Goal: Connect with others: Connect with other users

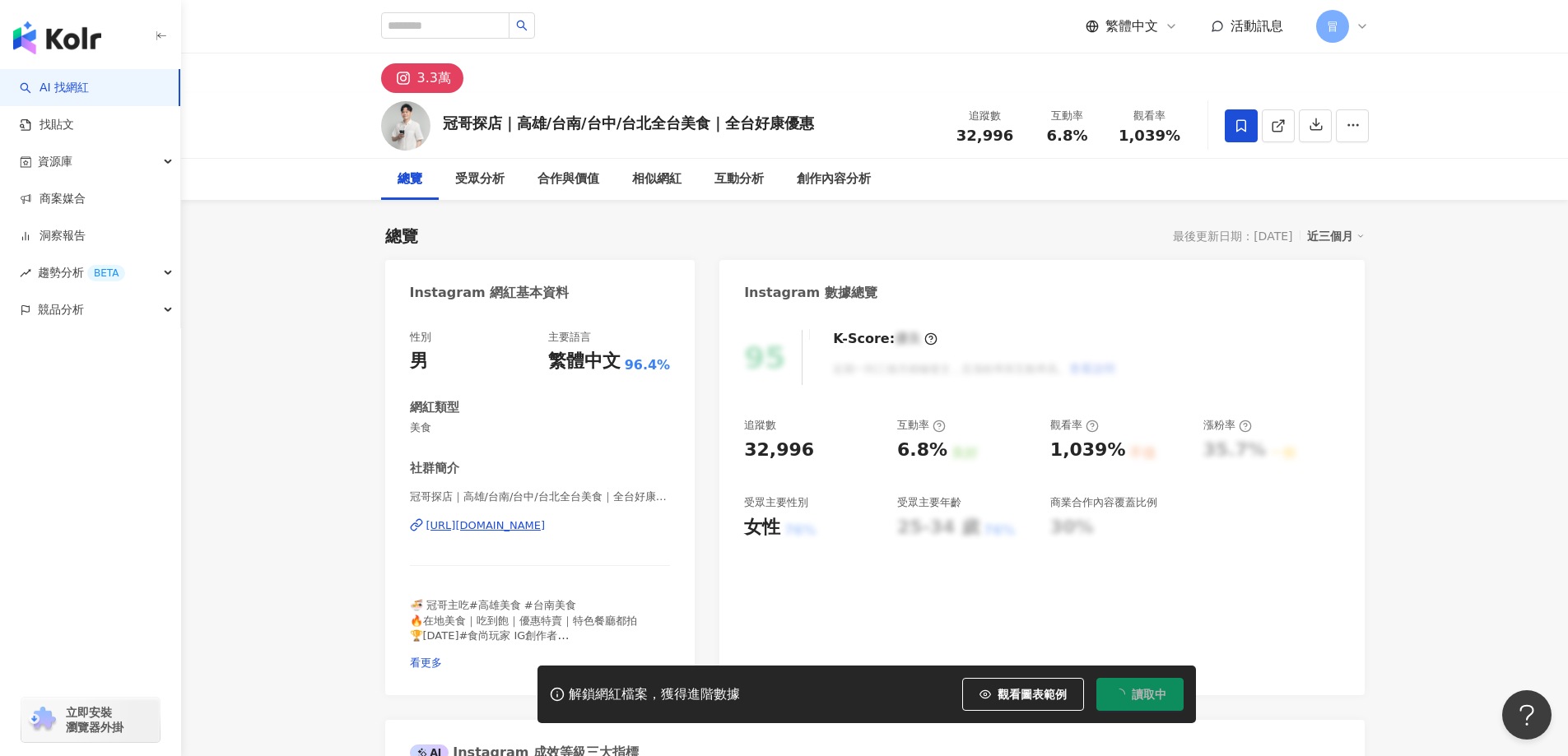
click at [1247, 119] on icon at bounding box center [1241, 126] width 15 height 15
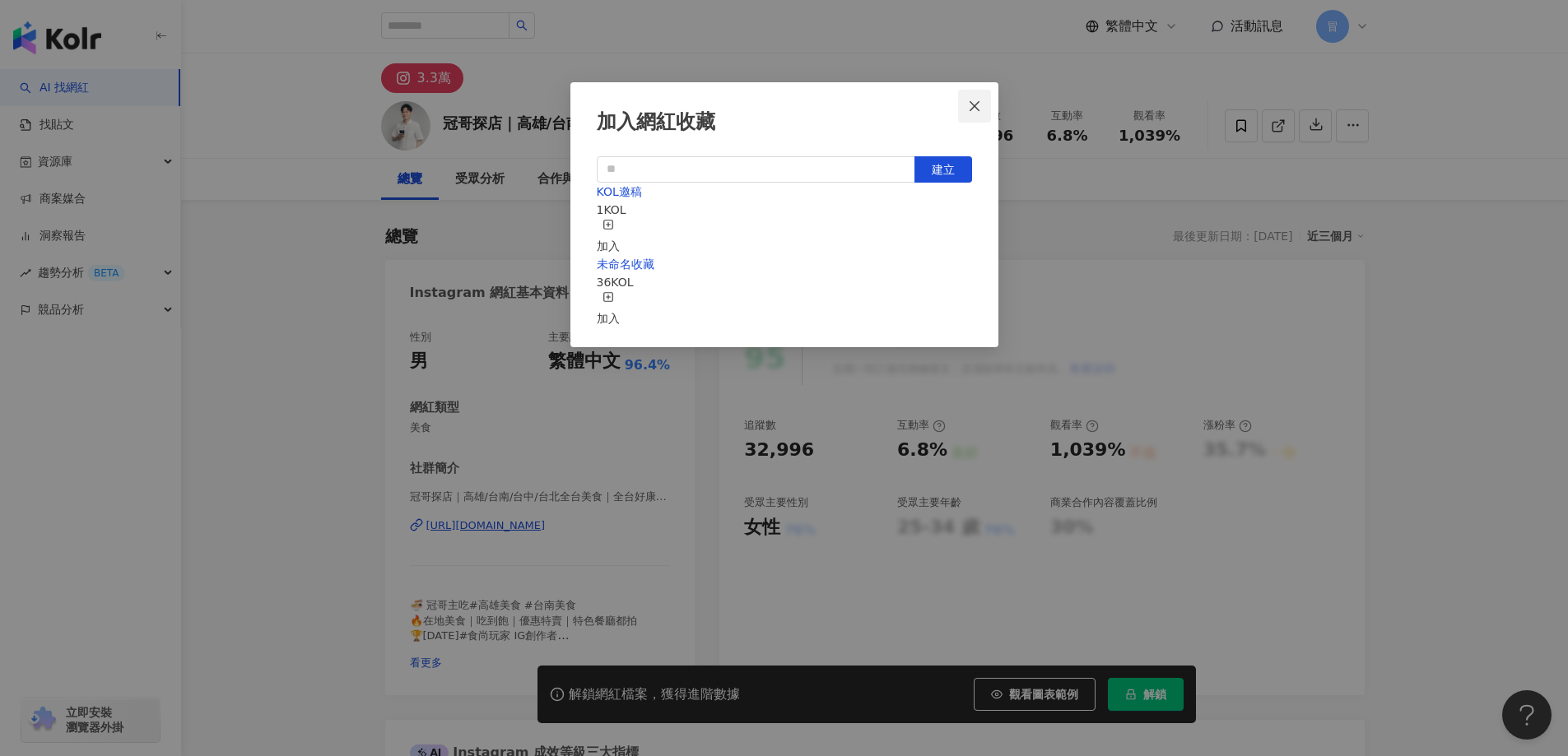
click at [977, 116] on button "Close" at bounding box center [975, 106] width 33 height 33
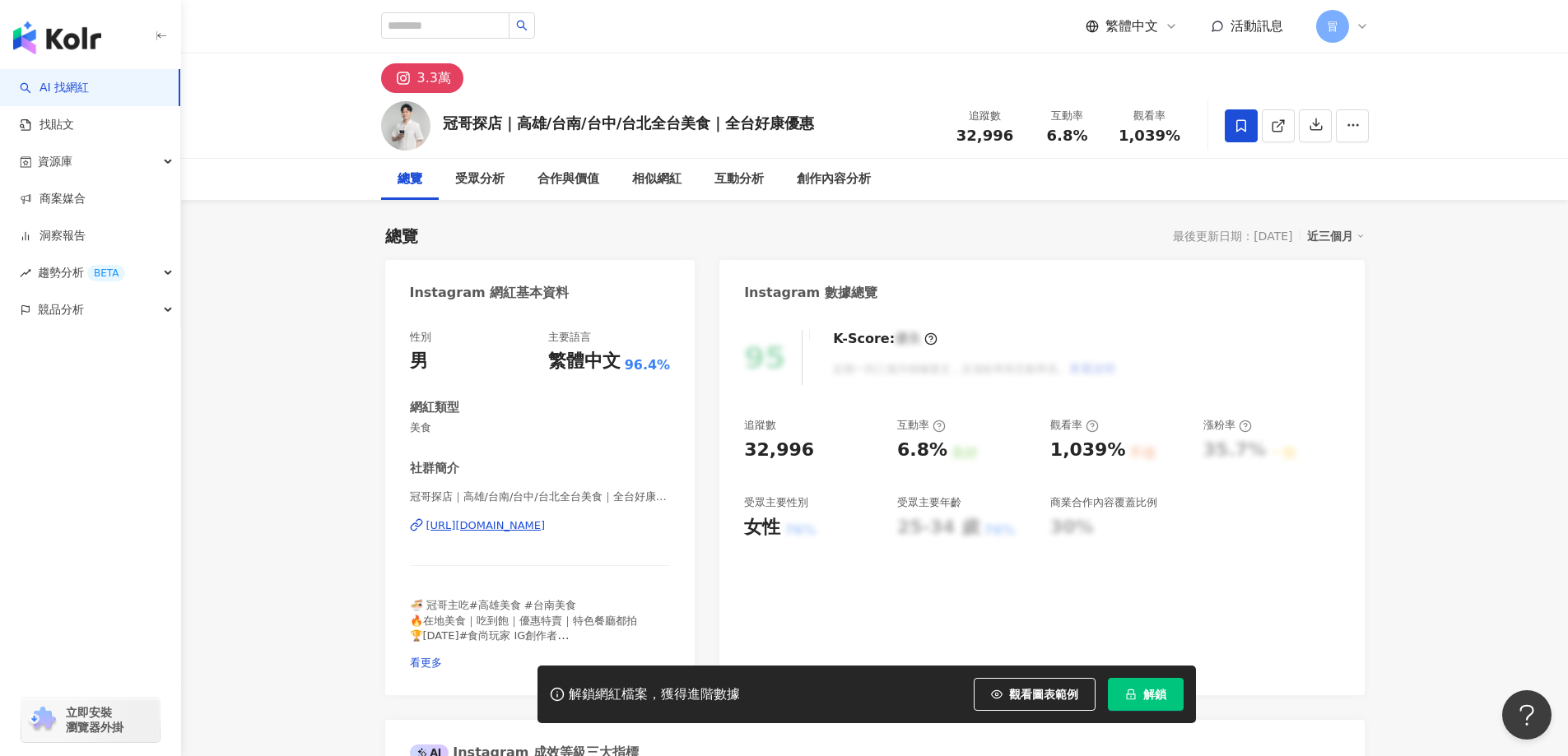
click at [1244, 127] on icon at bounding box center [1241, 126] width 15 height 15
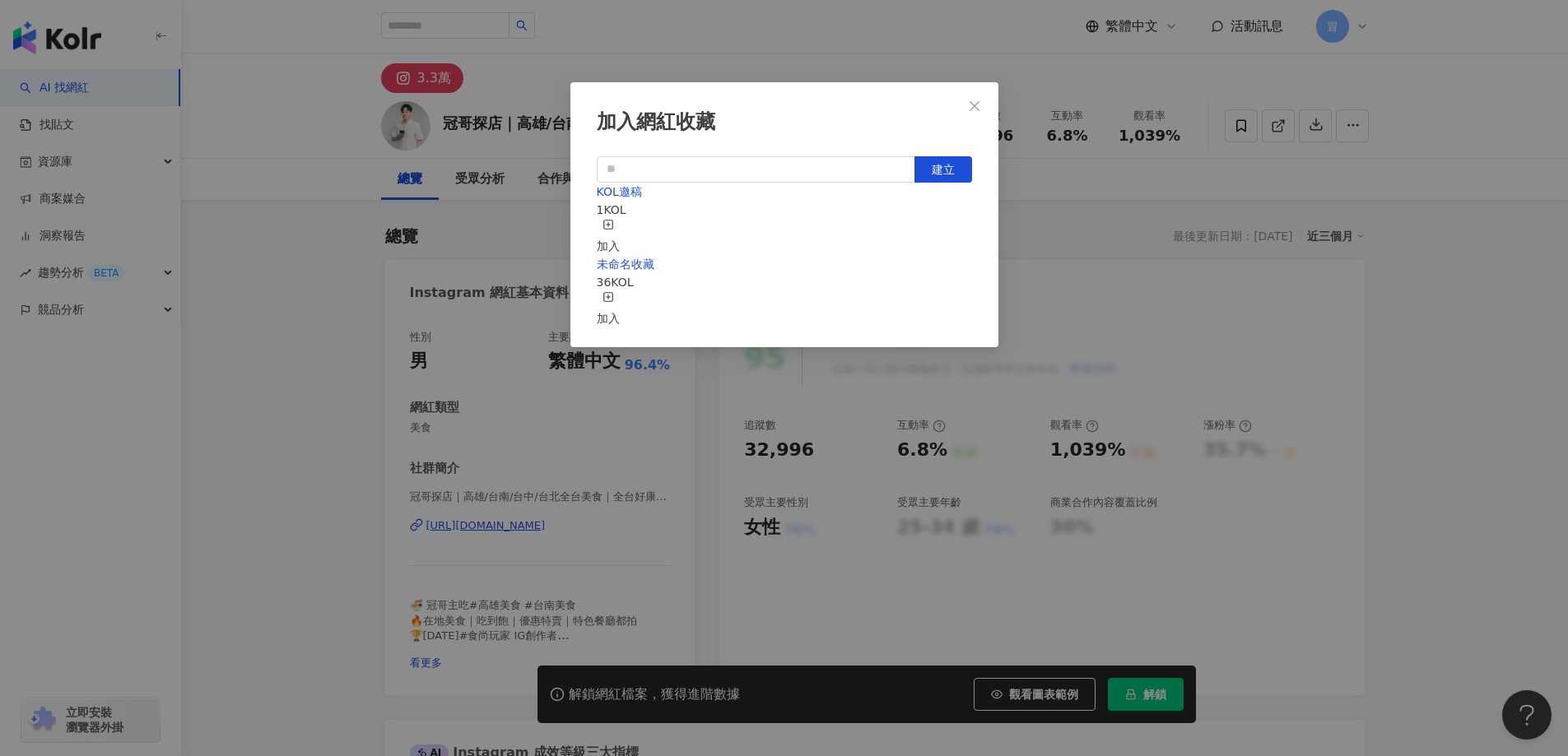
click at [614, 293] on icon "button" at bounding box center [608, 297] width 12 height 12
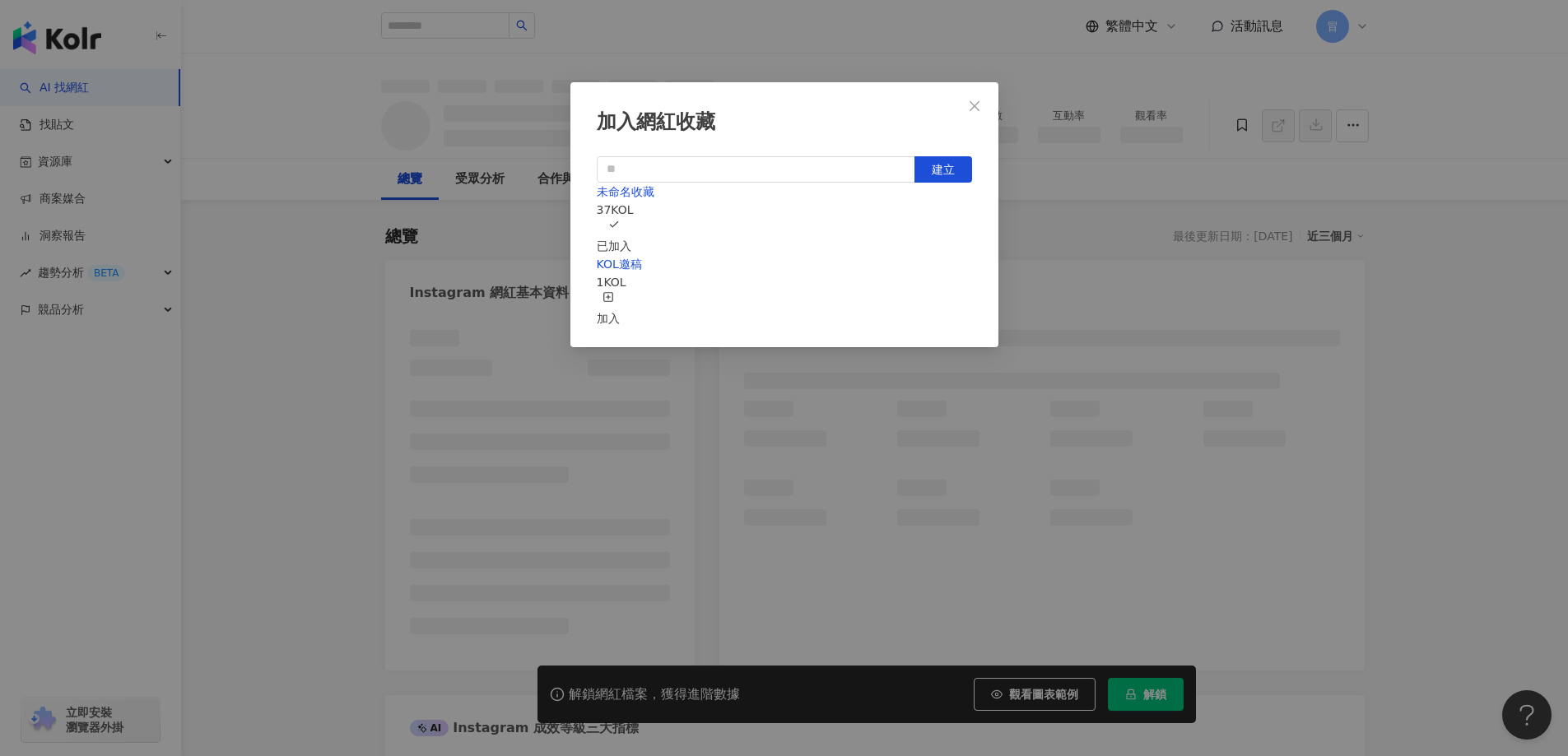
click at [982, 101] on span "Close" at bounding box center [975, 106] width 33 height 13
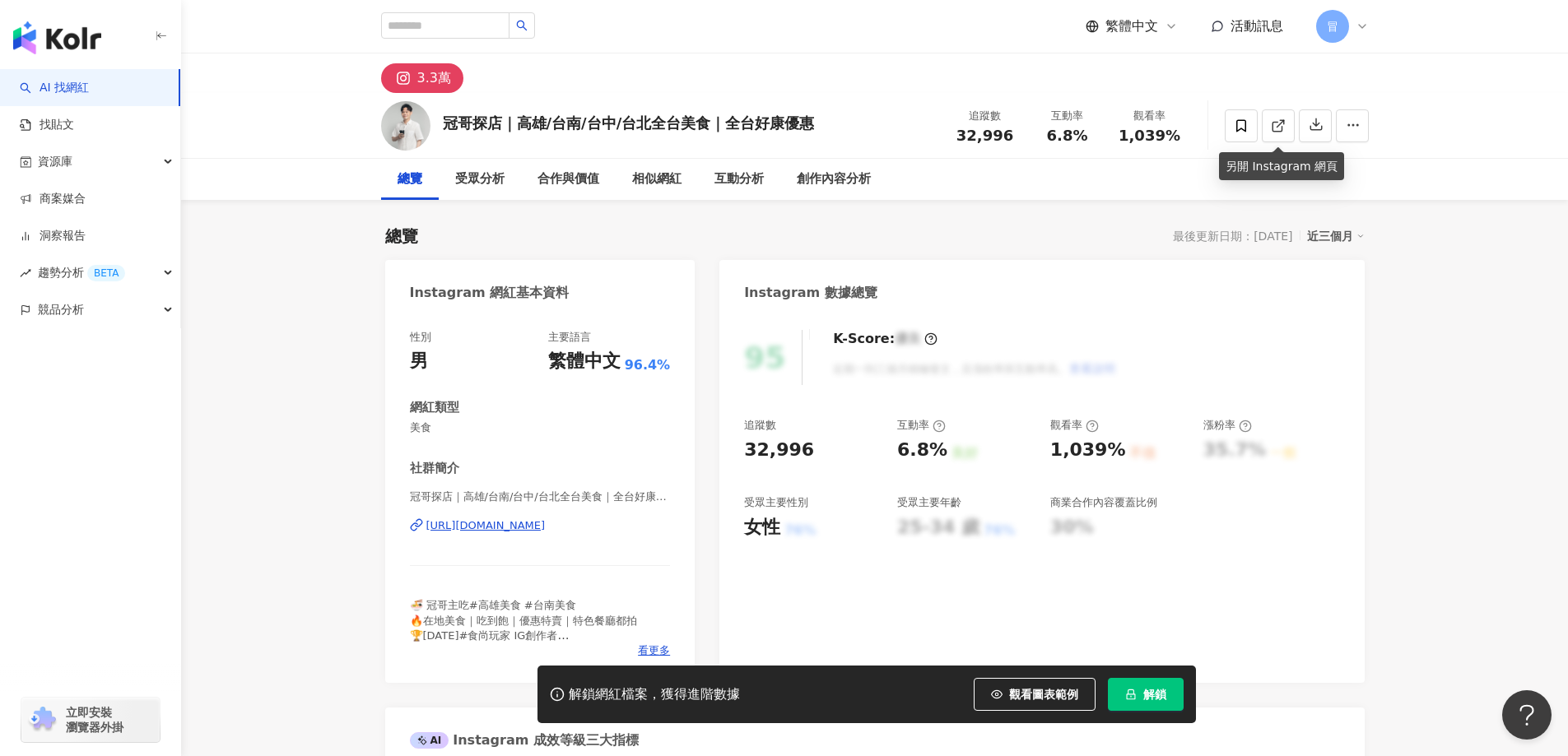
click at [1238, 117] on span at bounding box center [1242, 126] width 33 height 33
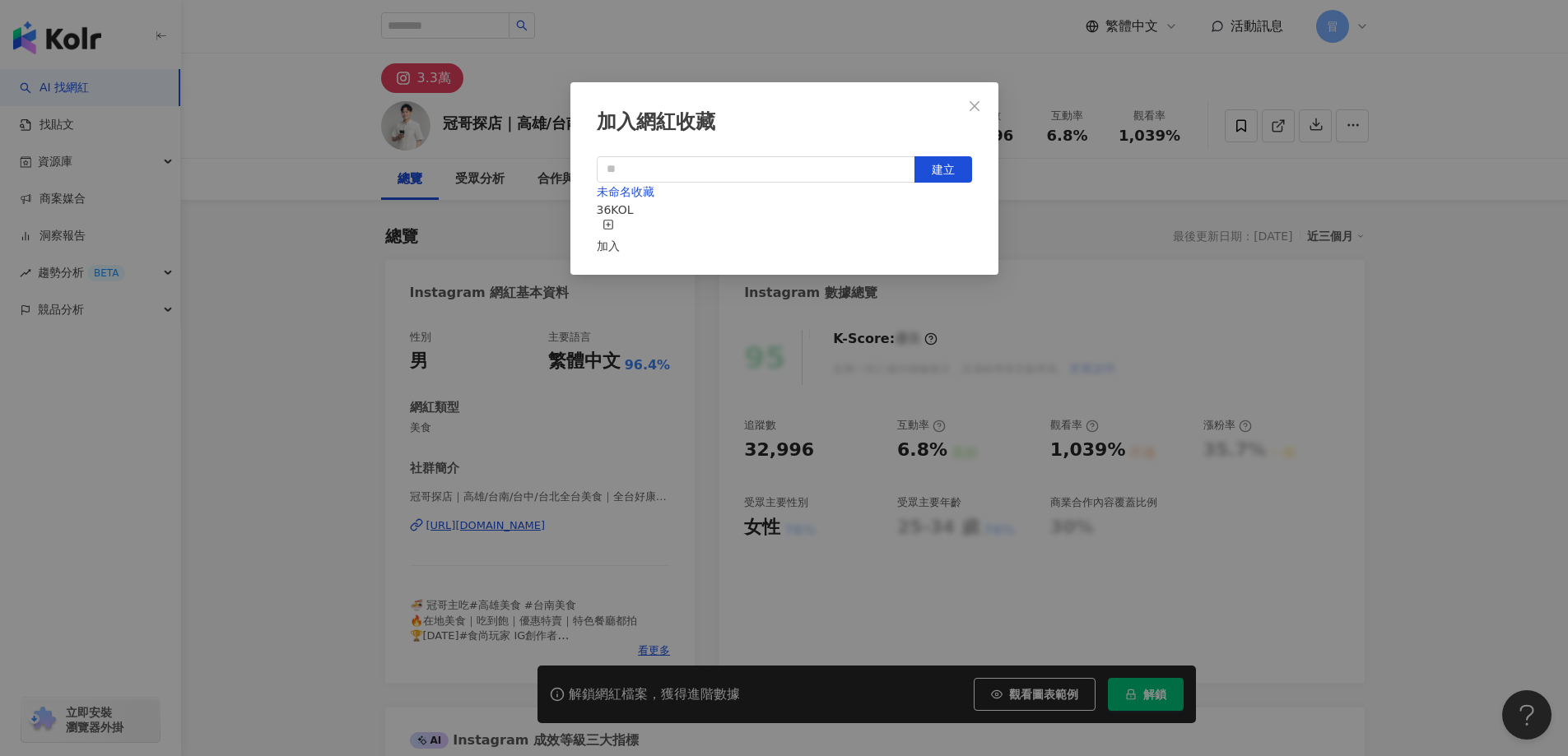
click at [620, 225] on div "加入" at bounding box center [608, 237] width 23 height 37
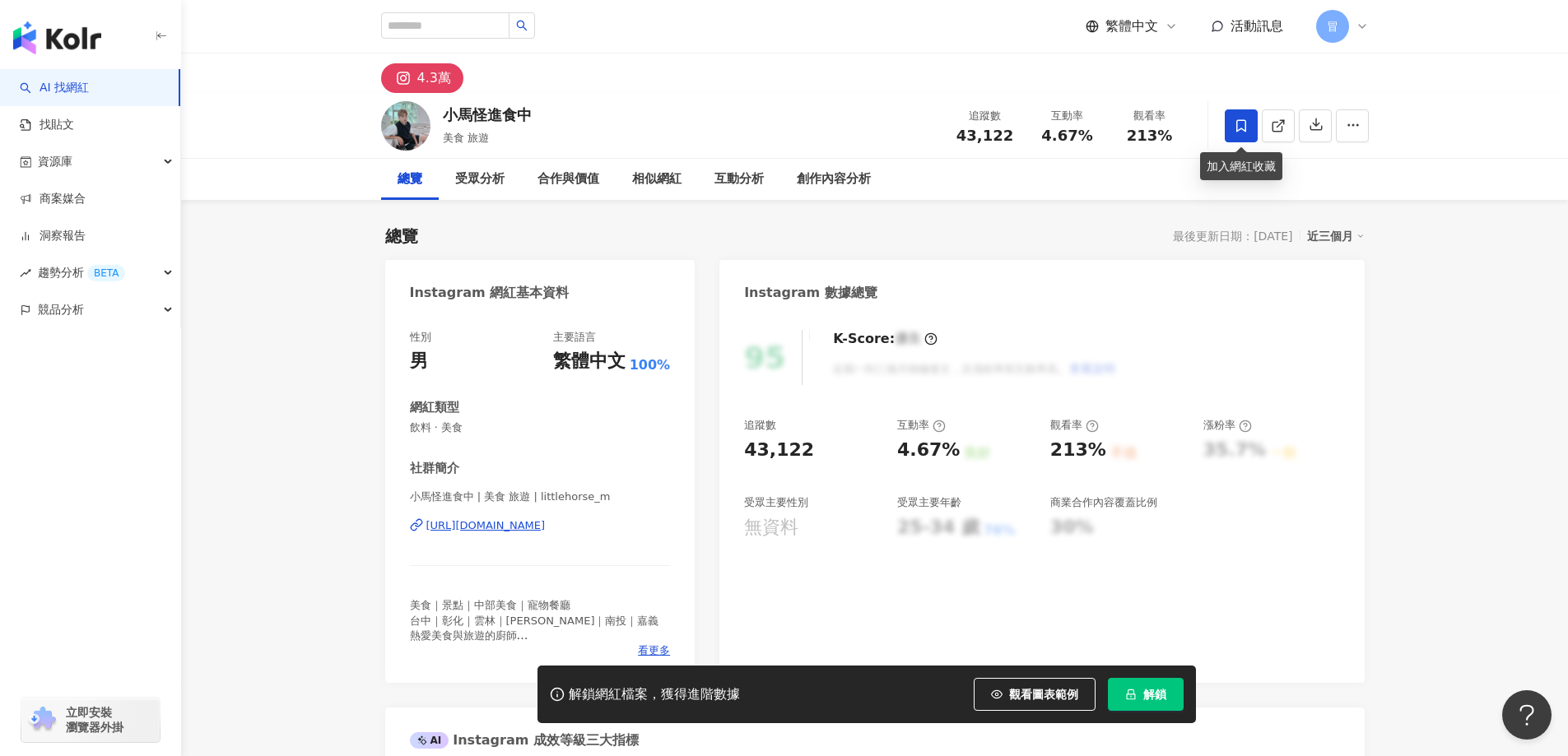
click at [1244, 133] on span at bounding box center [1242, 126] width 33 height 33
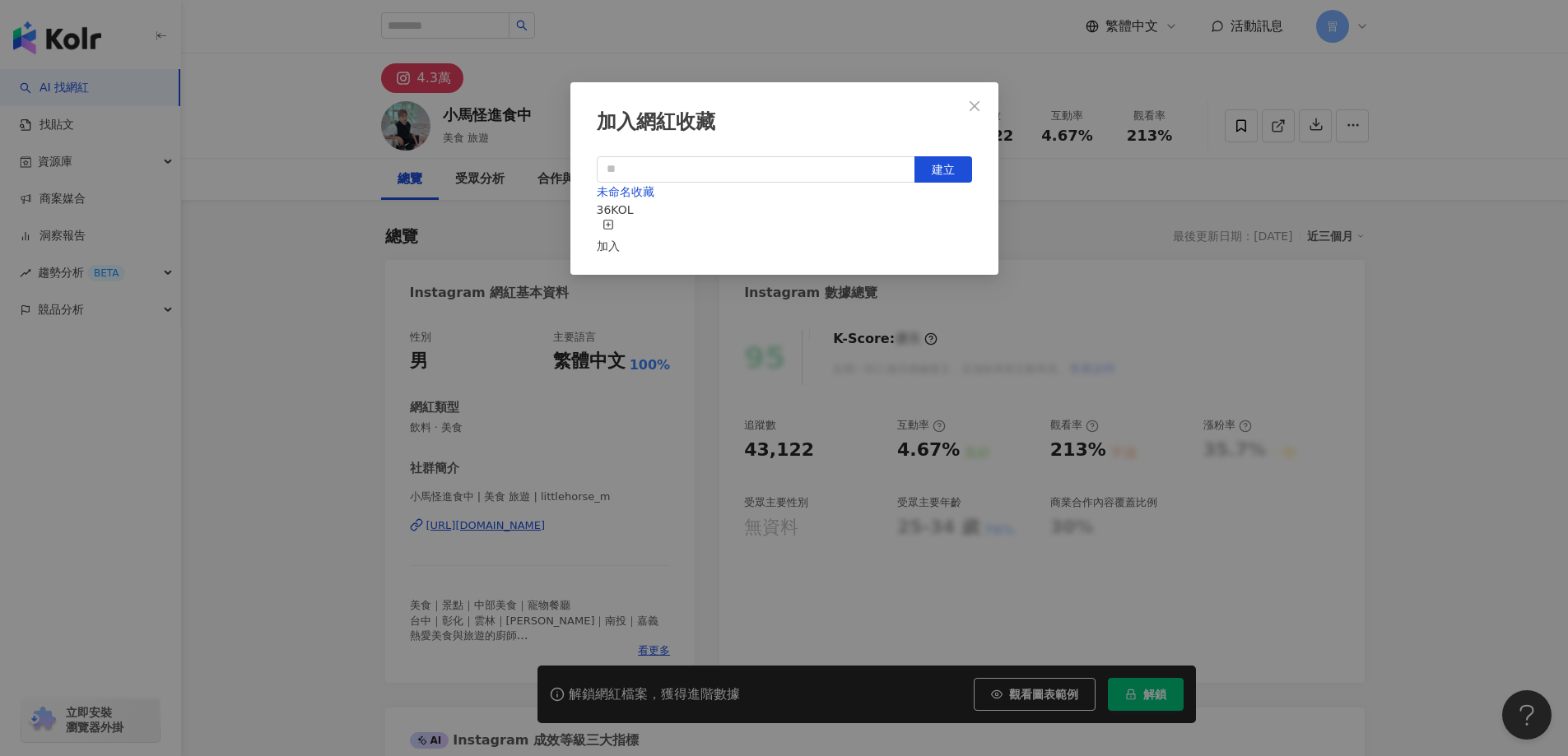
click at [620, 230] on div "加入" at bounding box center [608, 237] width 23 height 37
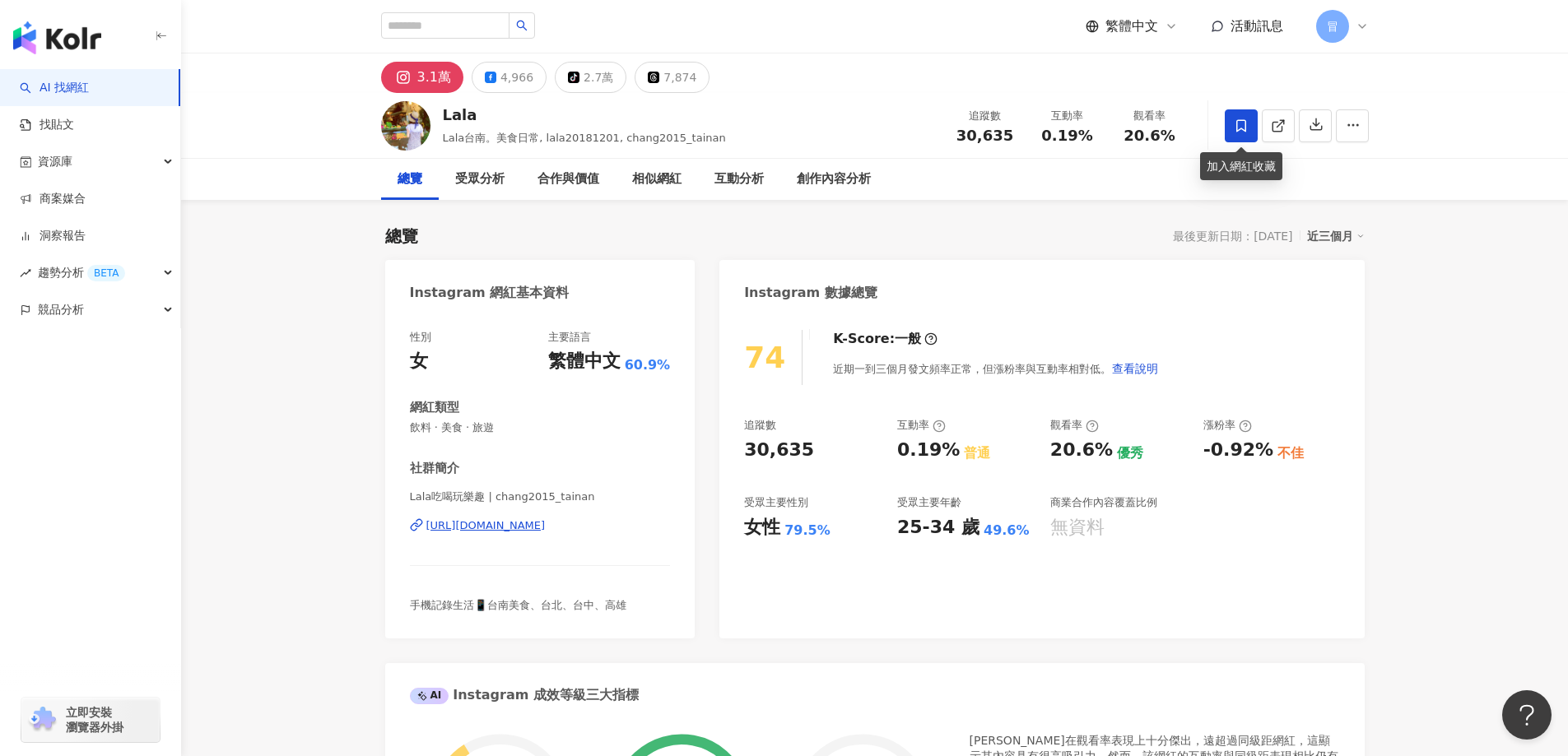
click at [1240, 128] on icon at bounding box center [1241, 125] width 10 height 12
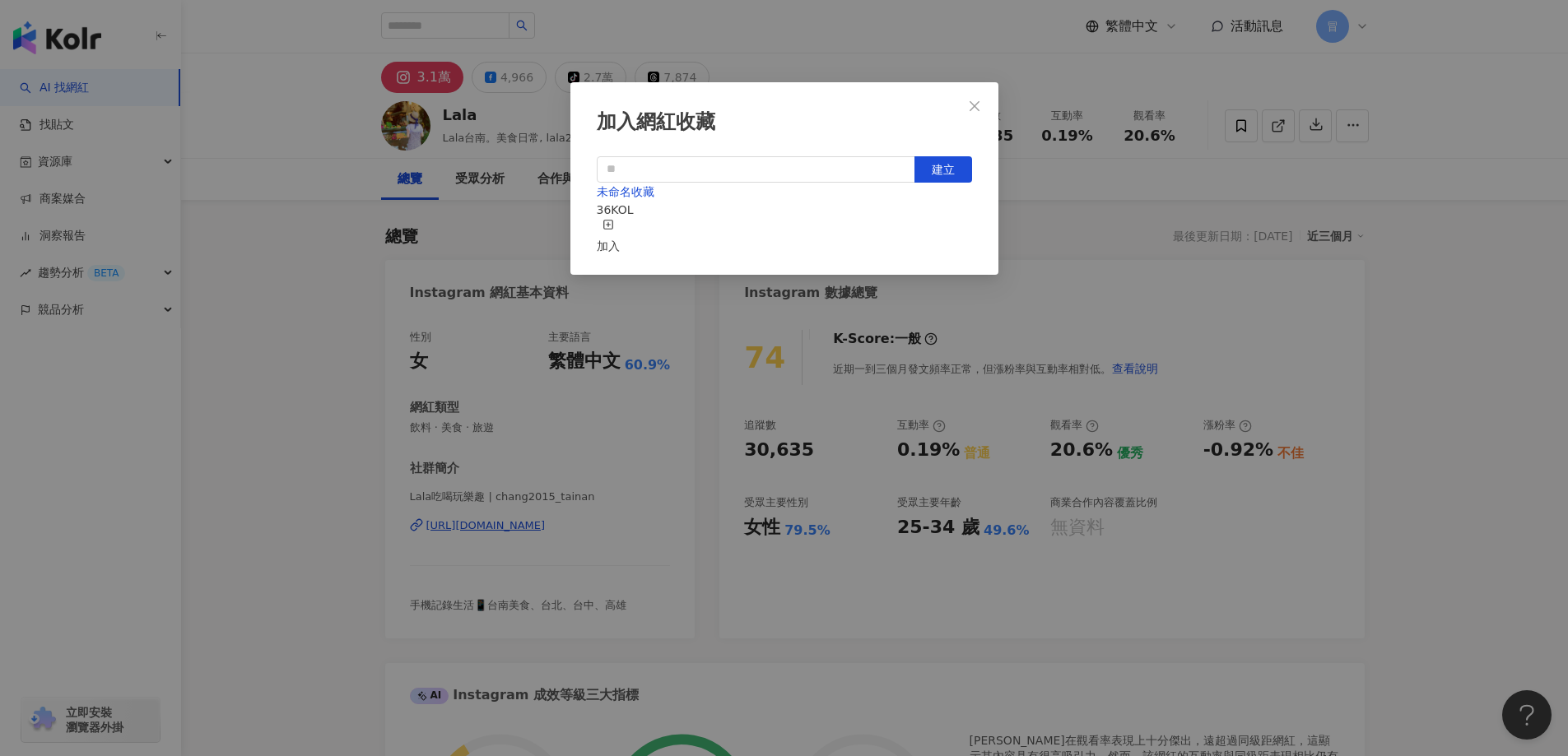
click at [620, 224] on div "加入" at bounding box center [608, 237] width 23 height 37
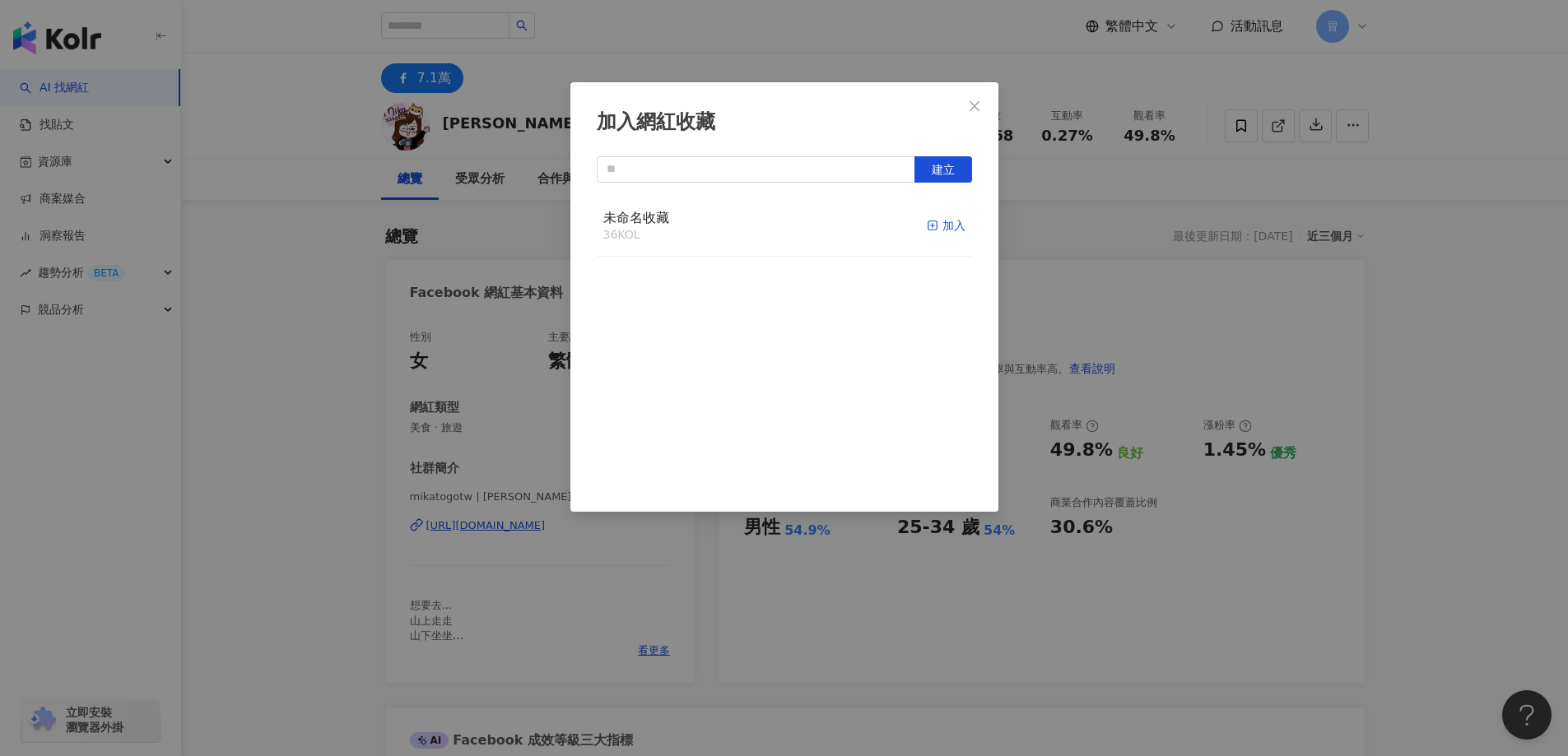
click at [930, 232] on div "加入" at bounding box center [946, 225] width 39 height 18
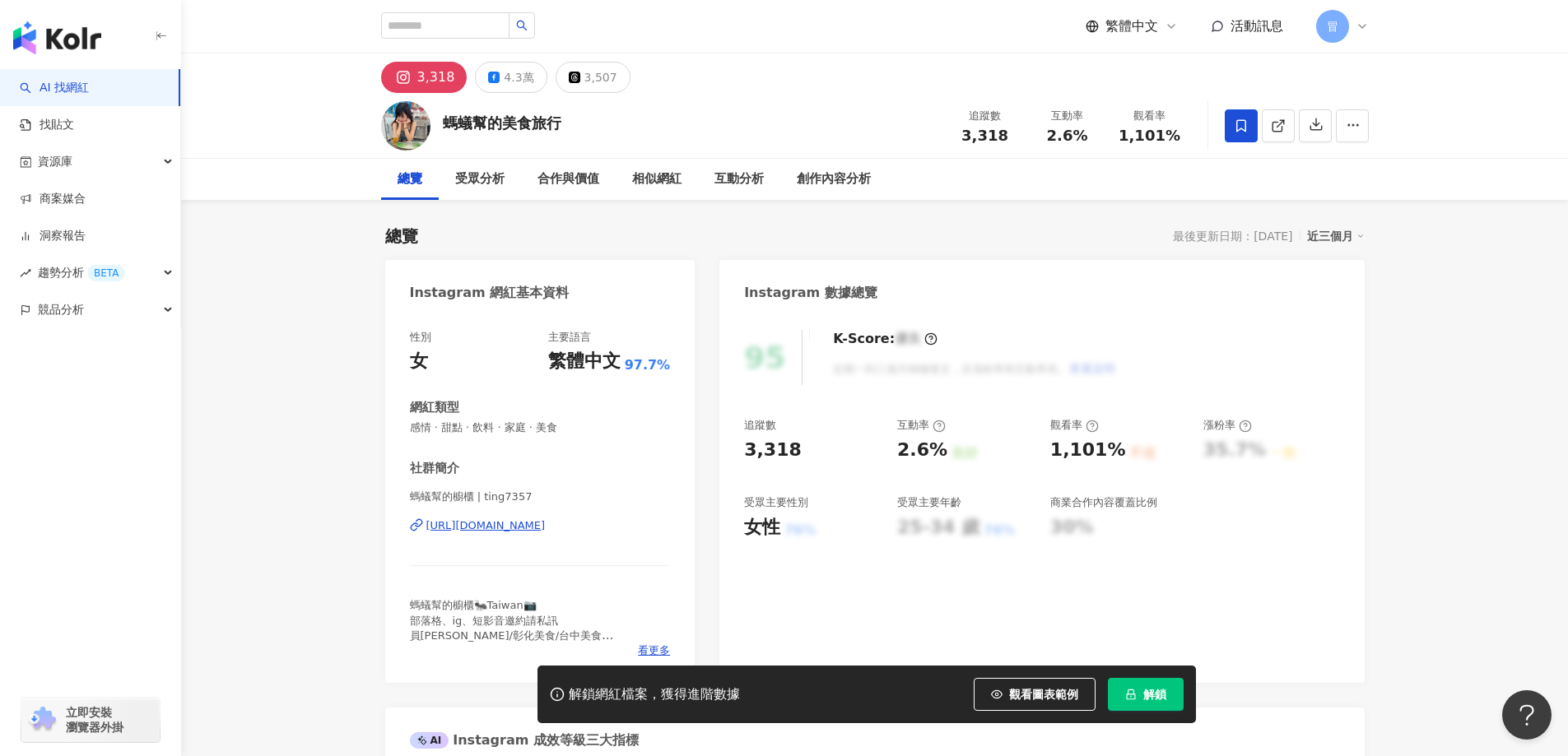
click at [1236, 129] on icon at bounding box center [1241, 125] width 10 height 12
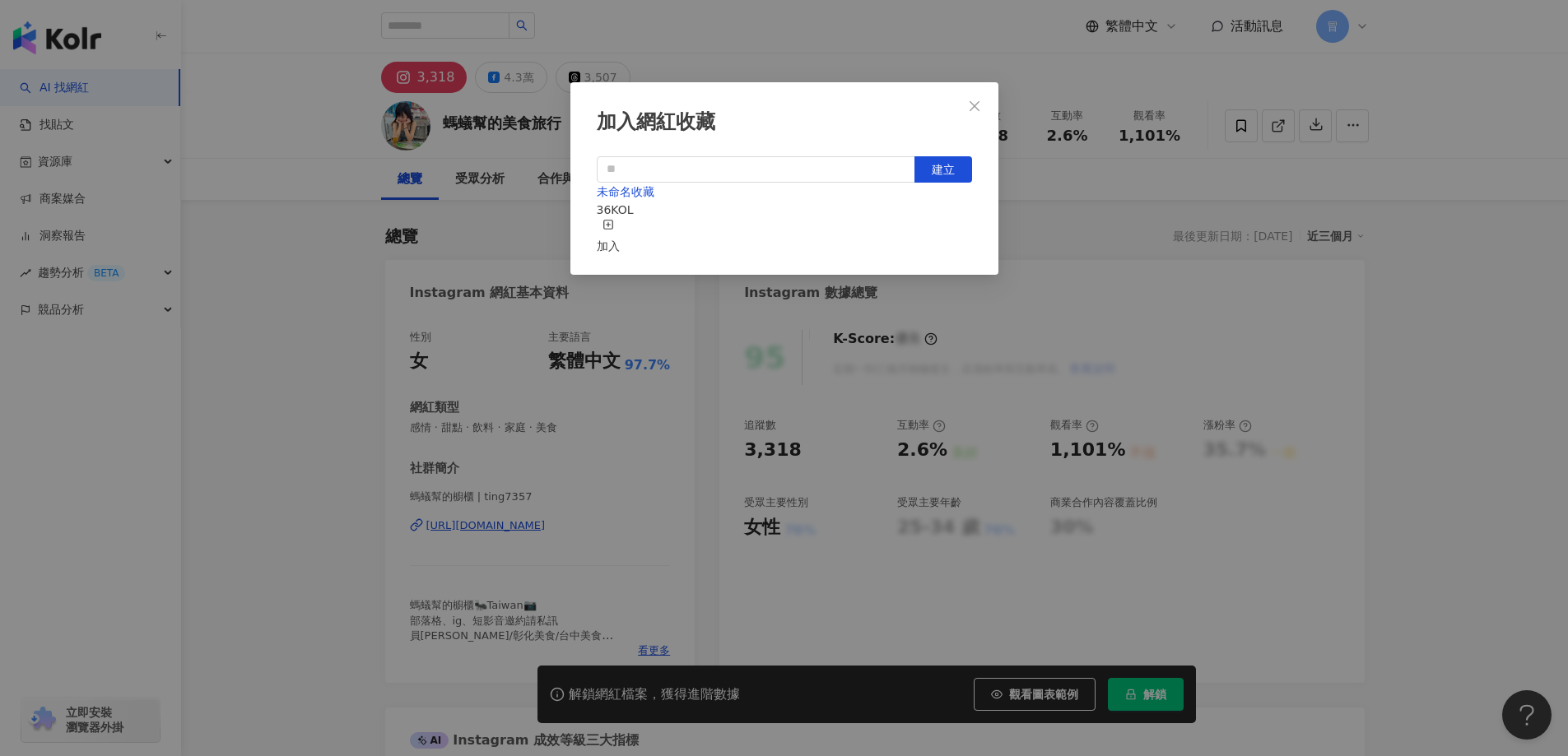
click at [614, 230] on icon "button" at bounding box center [608, 225] width 12 height 12
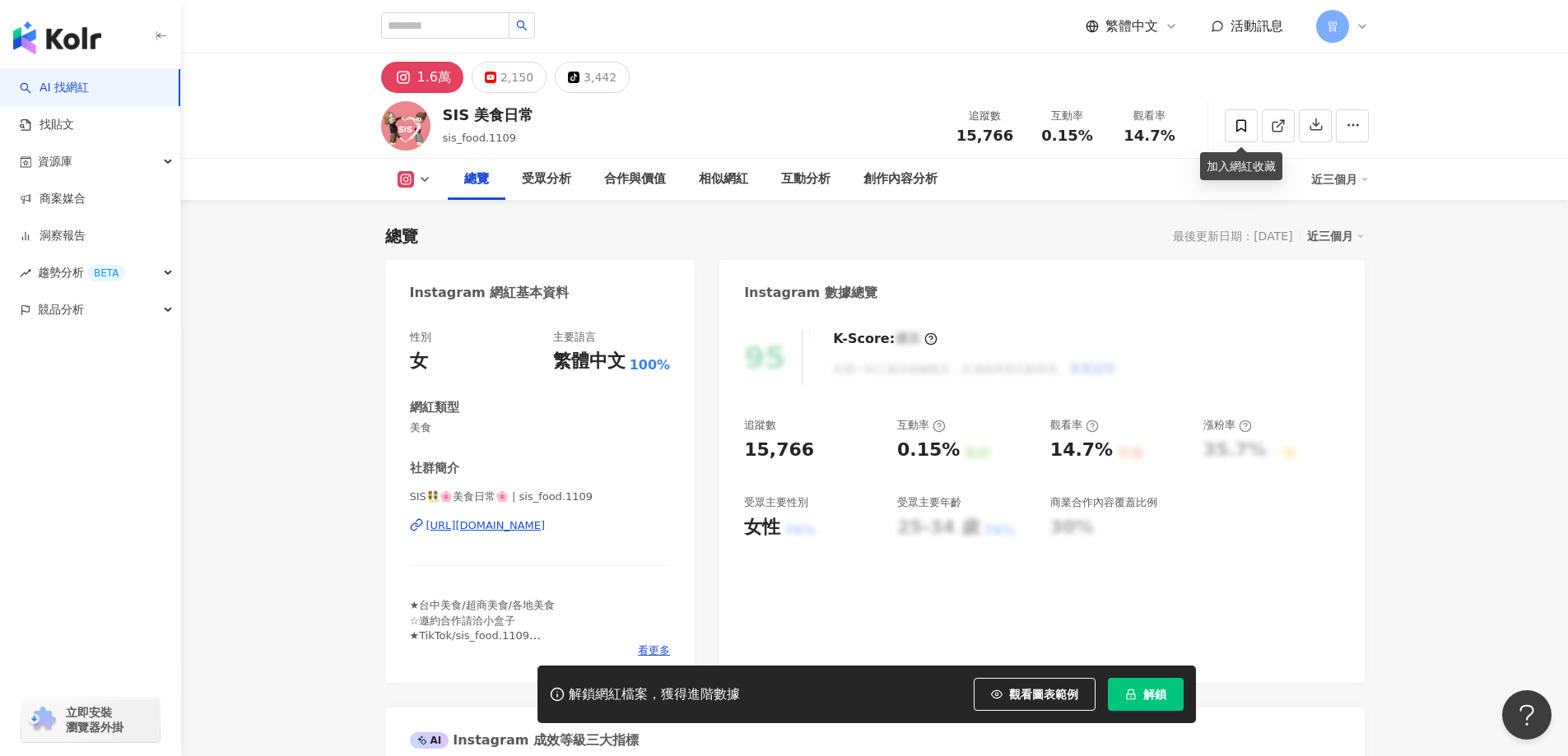
click at [1229, 116] on span at bounding box center [1242, 126] width 33 height 33
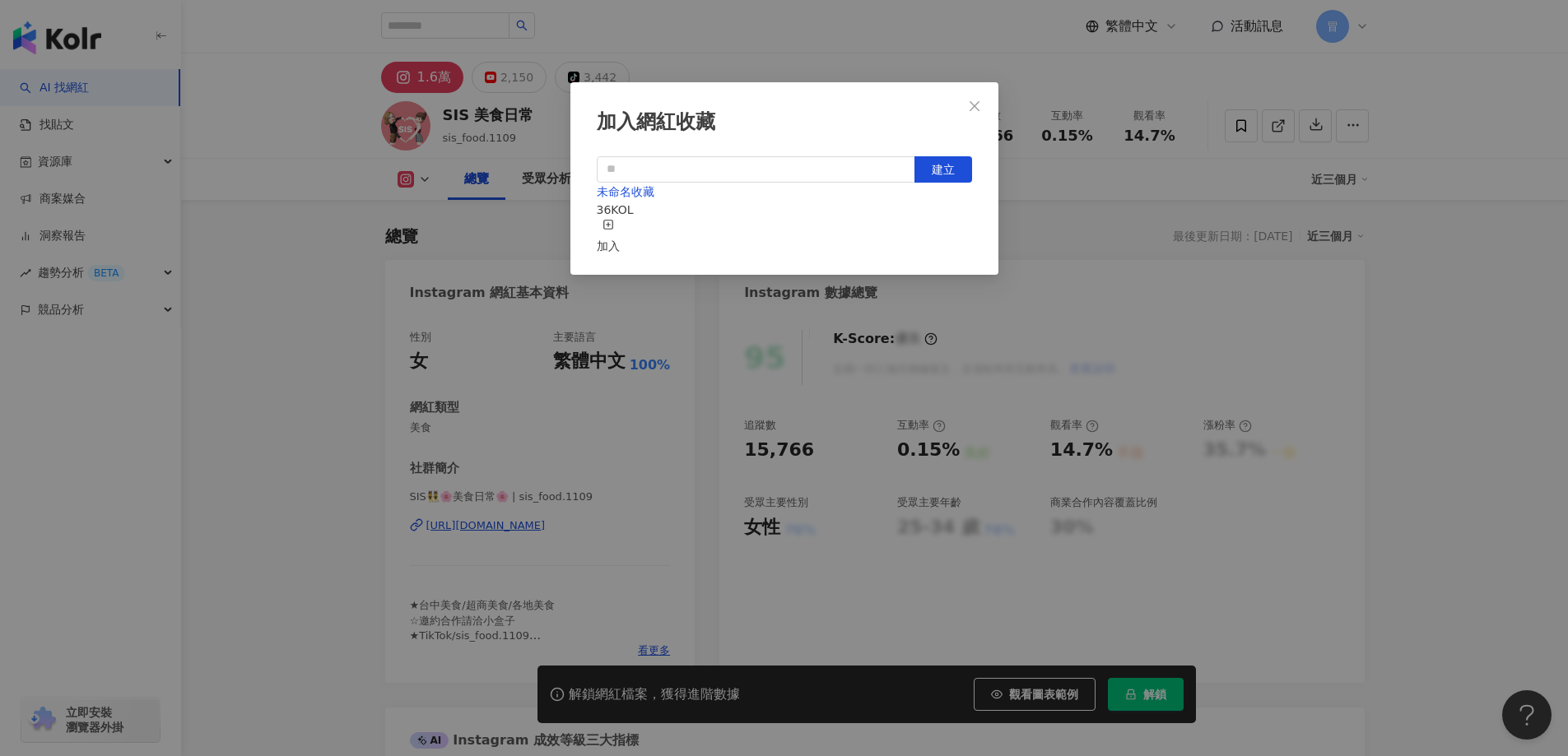
click at [620, 226] on div "加入" at bounding box center [608, 237] width 23 height 37
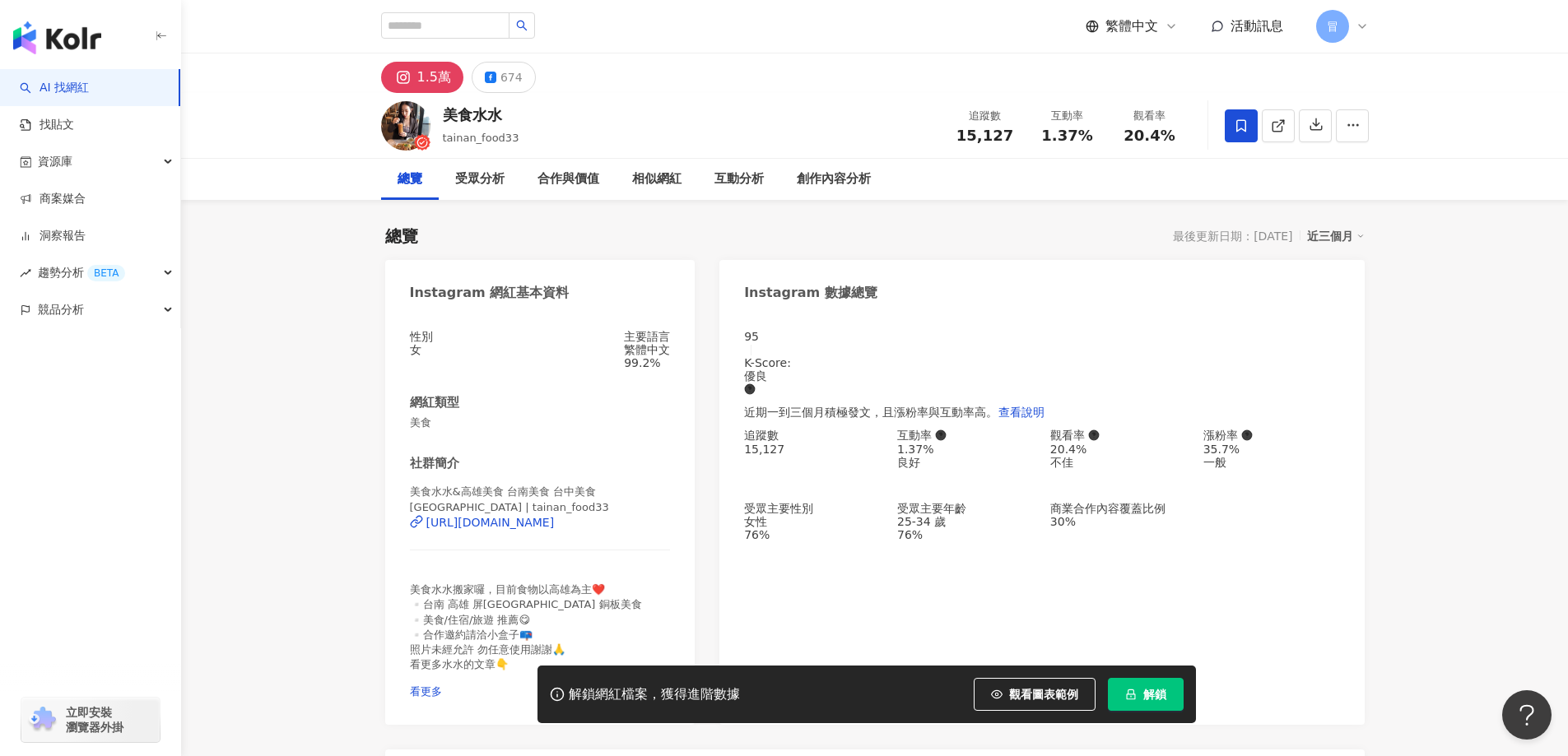
click at [1247, 135] on span at bounding box center [1242, 126] width 33 height 33
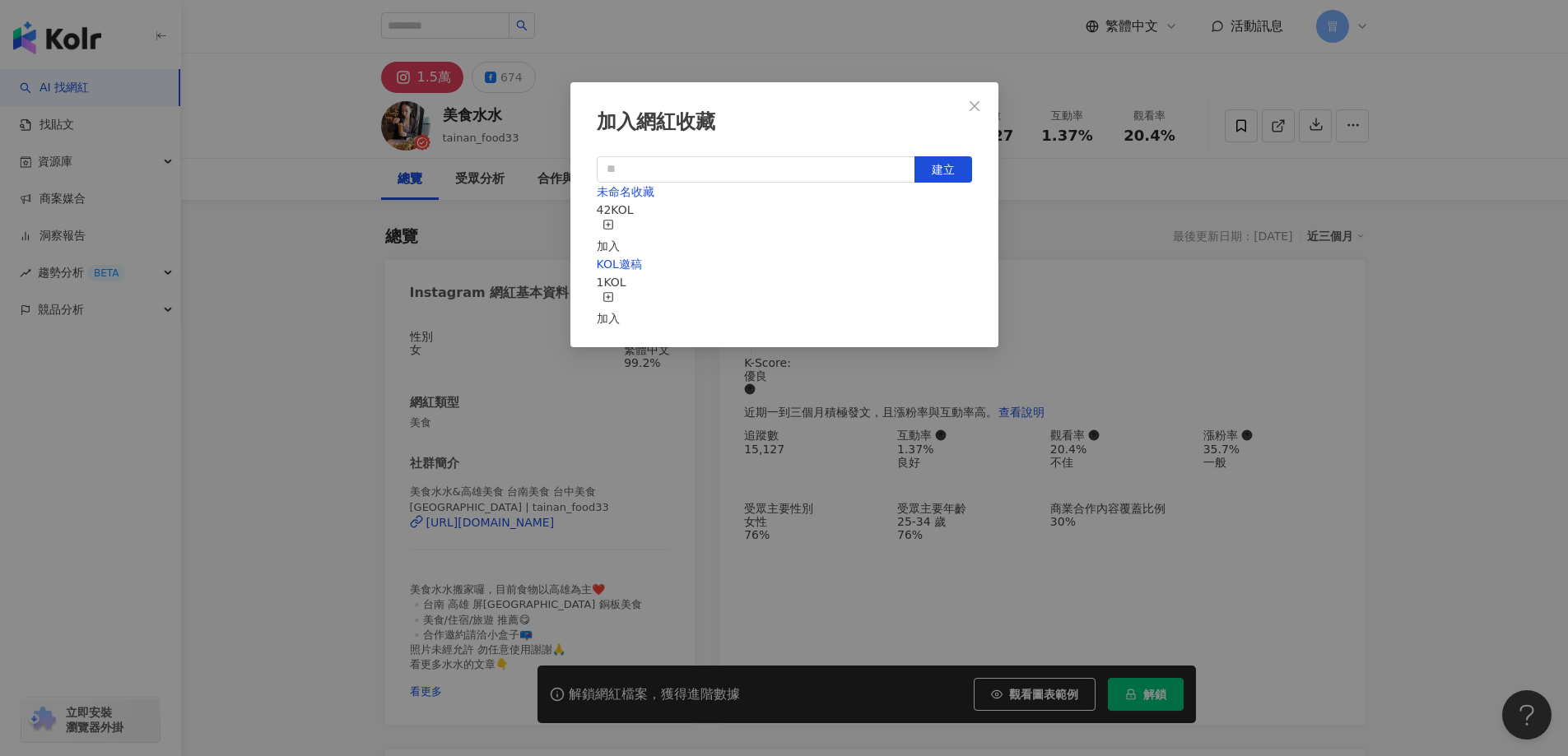
click at [620, 223] on div "加入" at bounding box center [608, 237] width 23 height 37
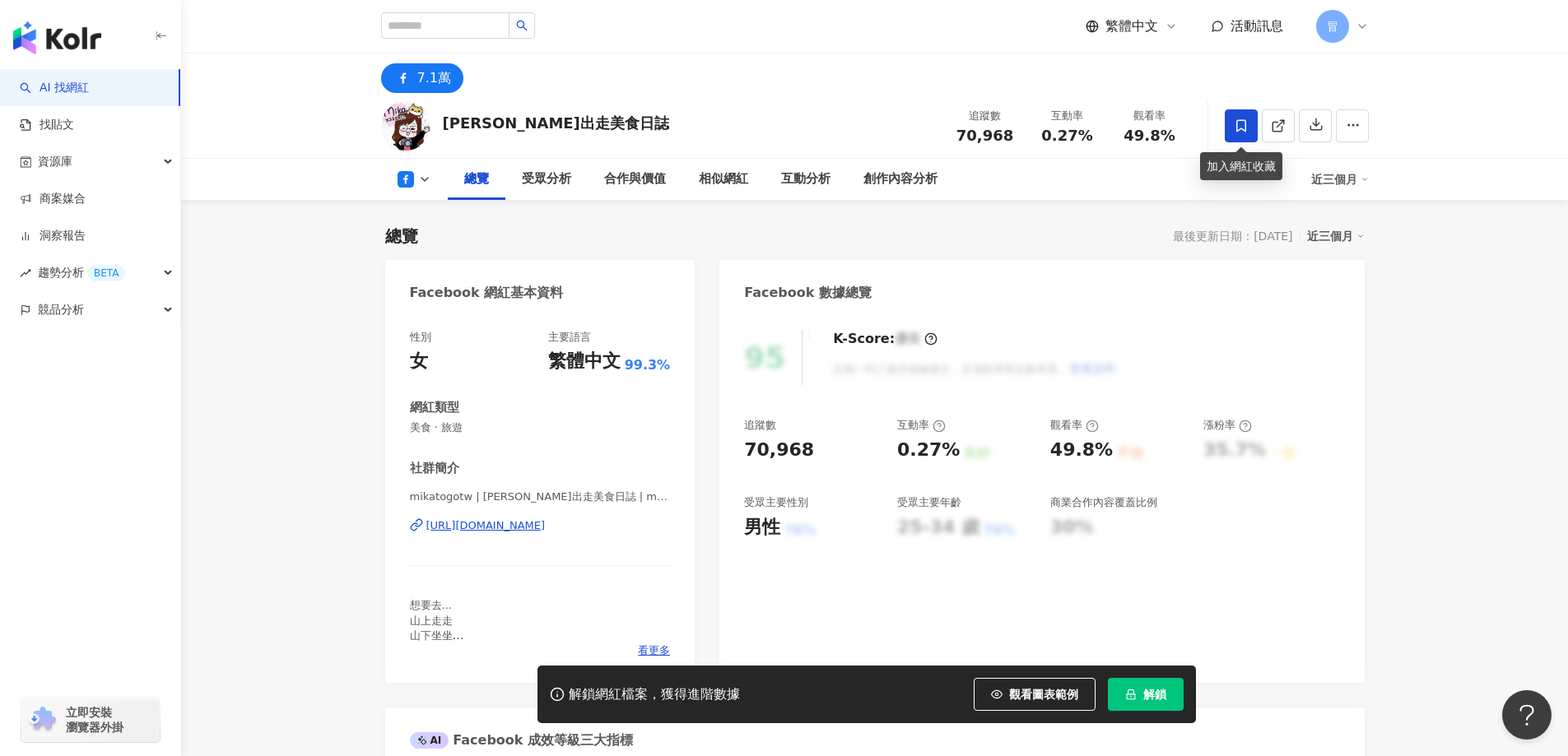
click at [1247, 128] on icon at bounding box center [1241, 126] width 15 height 15
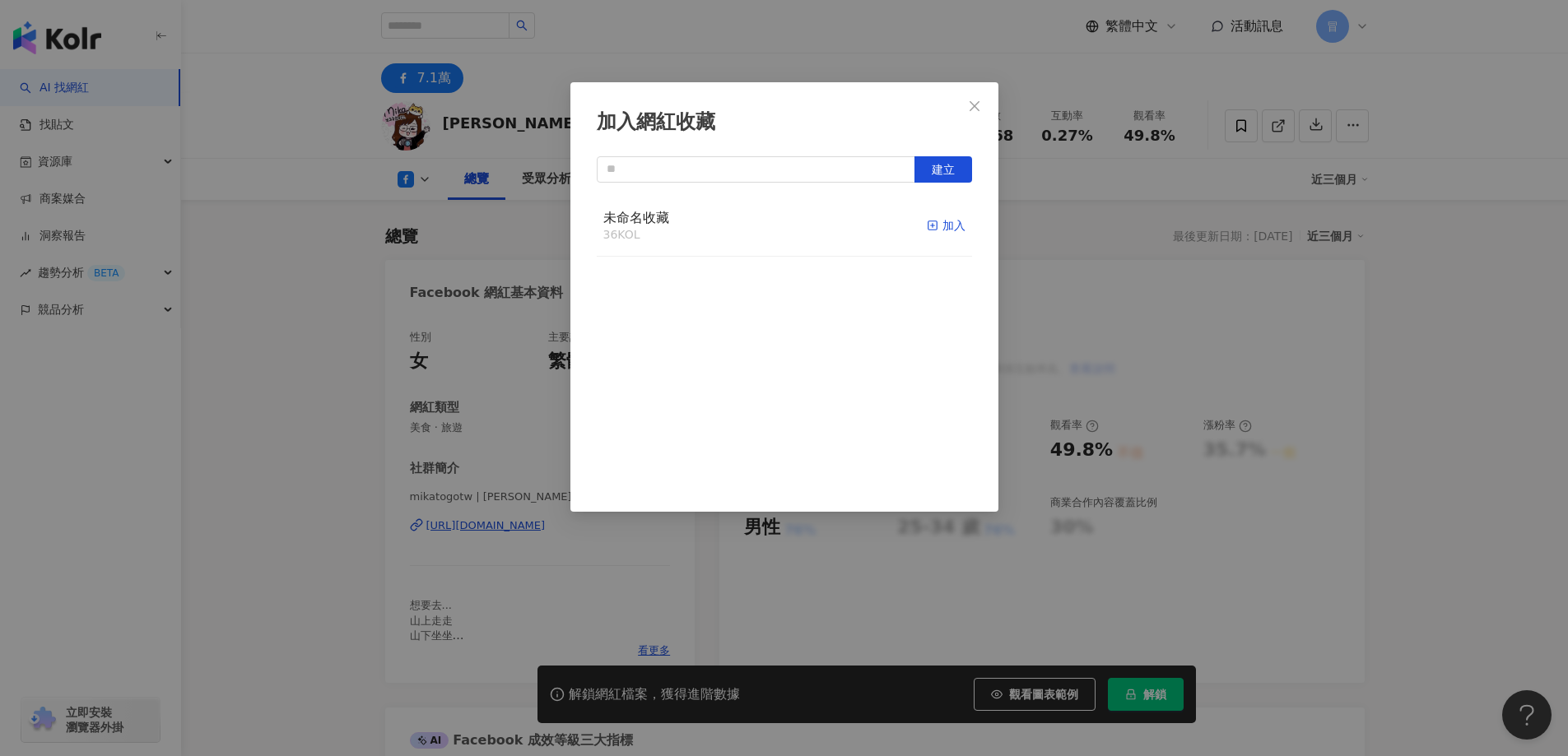
click at [942, 226] on div "加入" at bounding box center [946, 225] width 39 height 18
